Goal: Information Seeking & Learning: Learn about a topic

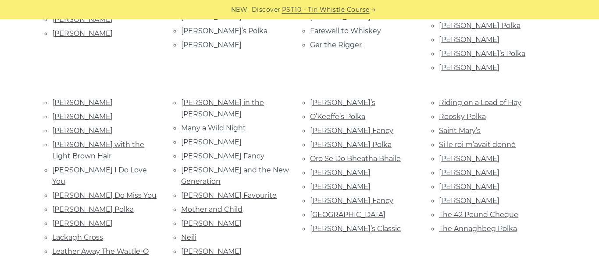
scroll to position [351, 0]
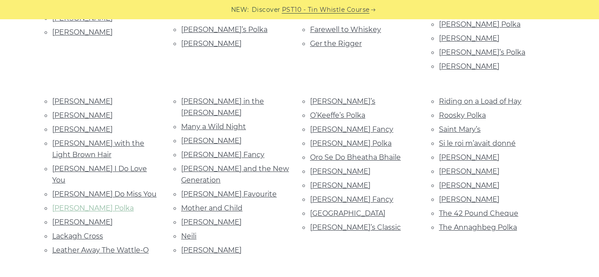
click at [93, 204] on link "[PERSON_NAME] Polka" at bounding box center [93, 208] width 82 height 8
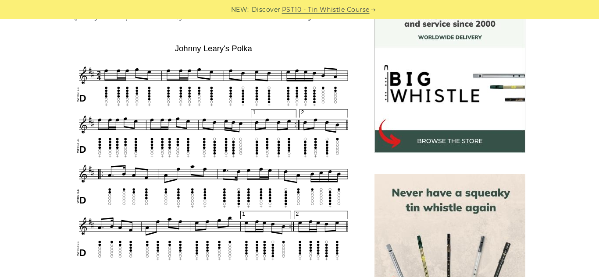
scroll to position [249, 0]
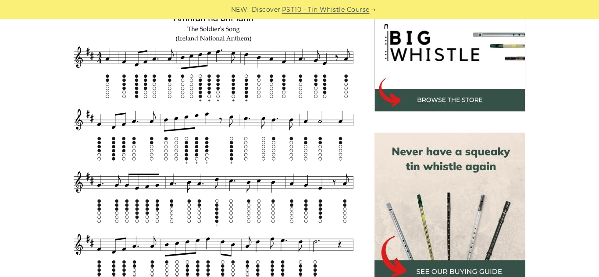
scroll to position [291, 0]
